Goal: Information Seeking & Learning: Find specific fact

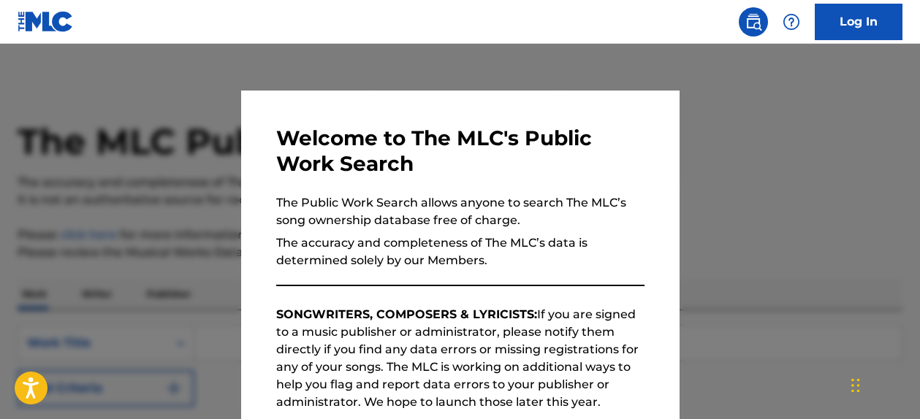
click at [778, 162] on div at bounding box center [460, 253] width 920 height 419
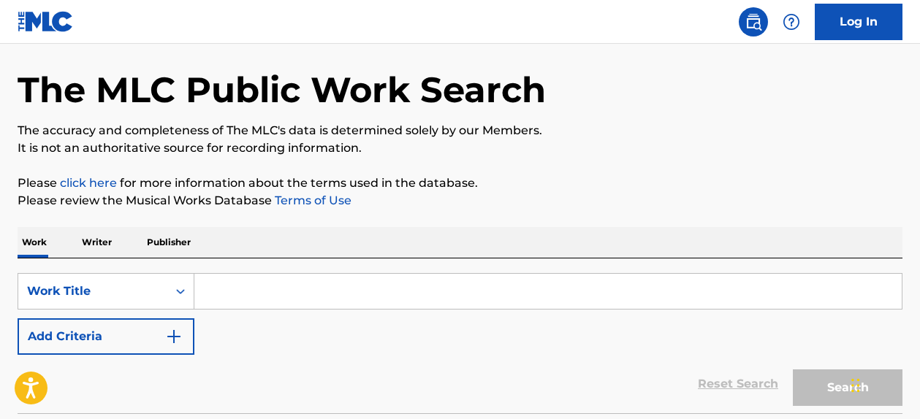
scroll to position [131, 0]
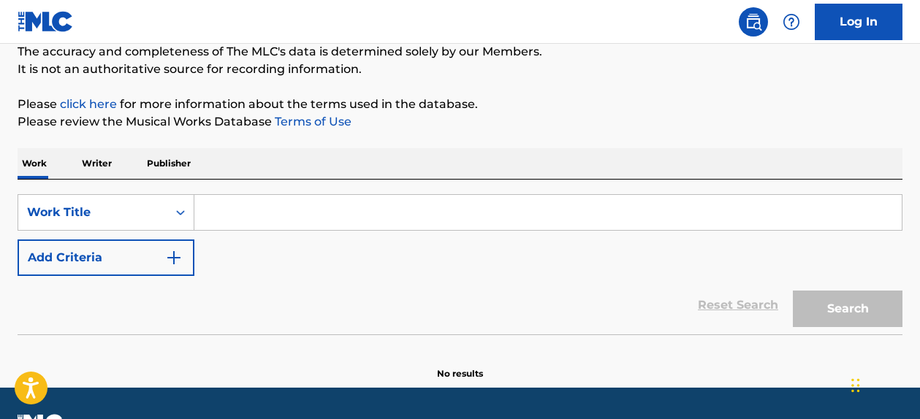
click at [382, 218] on input "Search Form" at bounding box center [547, 212] width 707 height 35
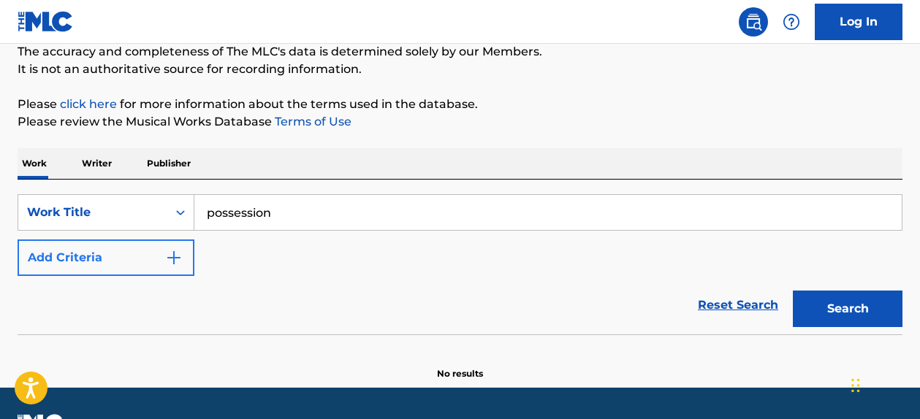
type input "possession"
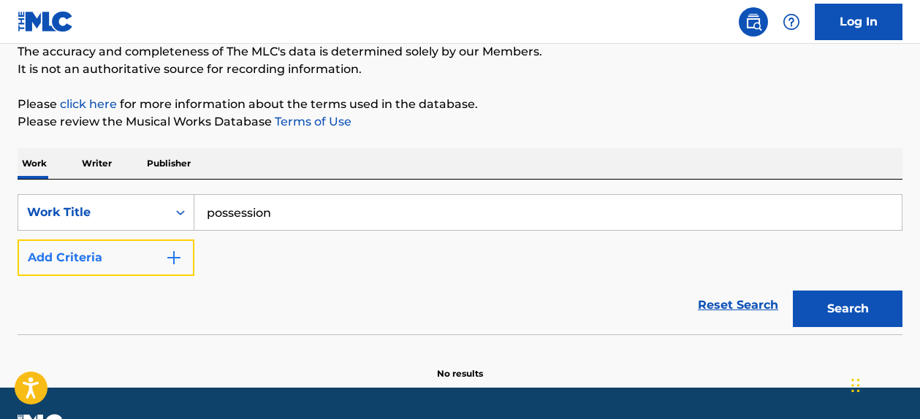
click at [182, 259] on img "Search Form" at bounding box center [174, 258] width 18 height 18
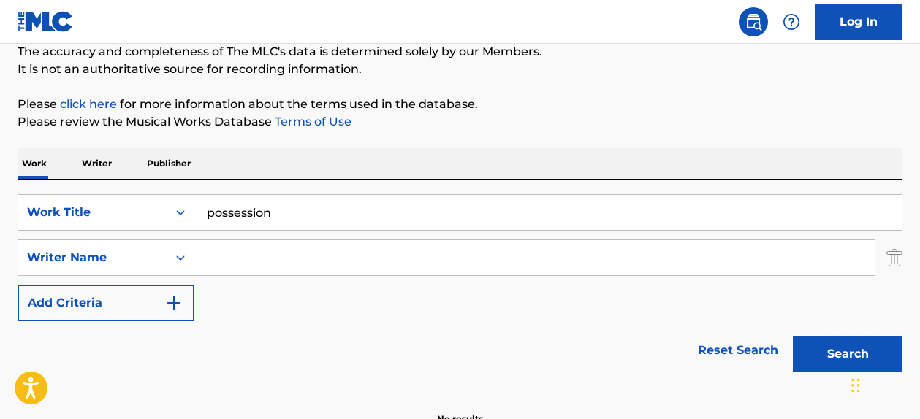
click at [246, 255] on input "Search Form" at bounding box center [534, 257] width 680 height 35
paste input "[PERSON_NAME]"
drag, startPoint x: 248, startPoint y: 259, endPoint x: 178, endPoint y: 259, distance: 70.2
click at [178, 259] on div "SearchWithCriteriad3da01bb-c74f-450f-89a7-de4138e821d0 Writer Name [PERSON_NAME]" at bounding box center [460, 258] width 885 height 37
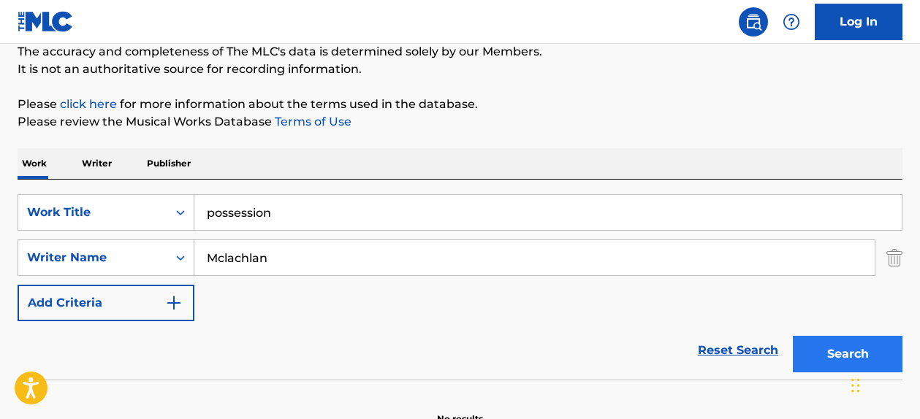
type input "Mclachlan"
click at [856, 347] on button "Search" at bounding box center [848, 354] width 110 height 37
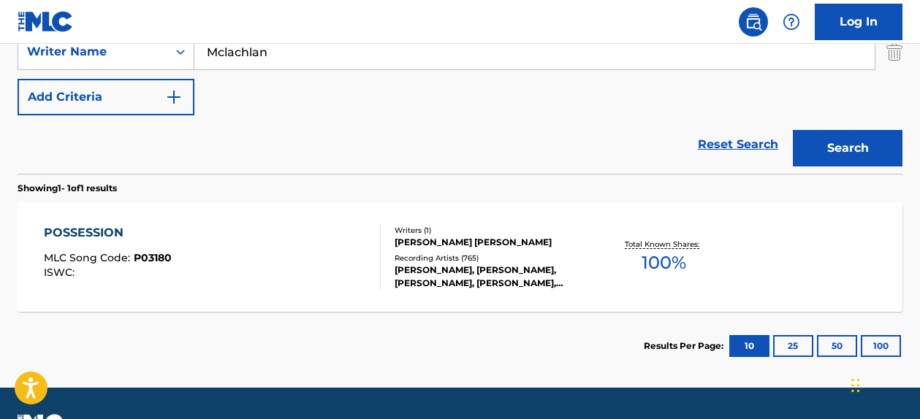
scroll to position [376, 0]
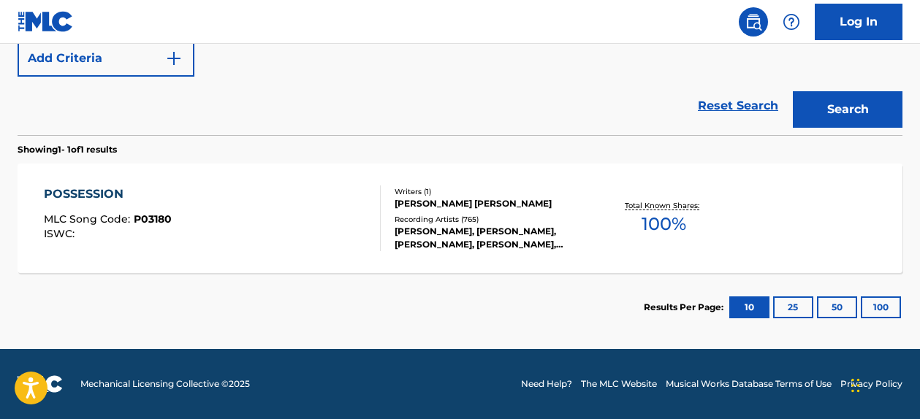
click at [88, 198] on div "POSSESSION" at bounding box center [108, 195] width 128 height 18
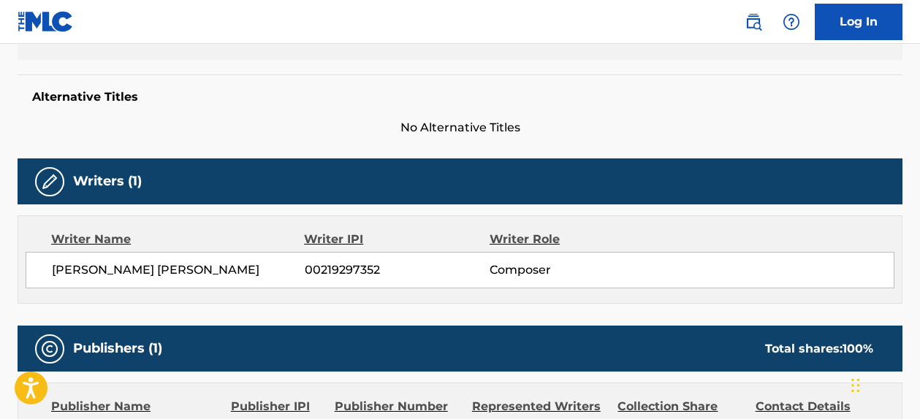
scroll to position [360, 0]
